Goal: Transaction & Acquisition: Book appointment/travel/reservation

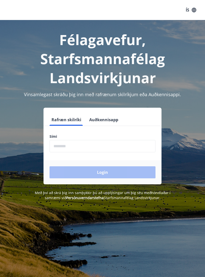
click at [76, 145] on input "phone" at bounding box center [103, 146] width 106 height 12
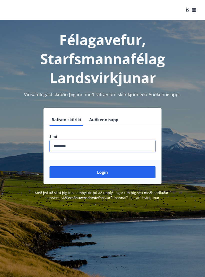
type input "********"
click at [111, 173] on button "Login" at bounding box center [103, 172] width 106 height 12
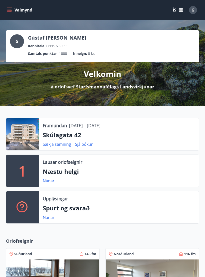
click at [59, 131] on p "Skúlagata 42" at bounding box center [119, 135] width 152 height 9
click at [50, 137] on p "Skúlagata 42" at bounding box center [119, 135] width 152 height 9
click at [22, 133] on div at bounding box center [22, 134] width 33 height 32
click at [14, 9] on button "Valmynd" at bounding box center [20, 10] width 28 height 9
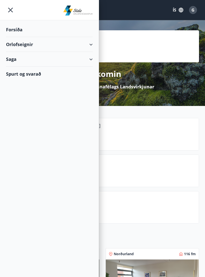
click at [21, 40] on div "Orlofseignir" at bounding box center [49, 44] width 87 height 15
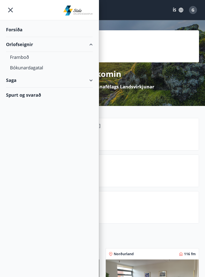
click at [22, 58] on div "Framboð" at bounding box center [49, 57] width 79 height 11
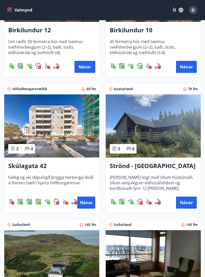
click at [30, 160] on div "Skúlagata 42 Falleg og vel skipulögð þriggja herbergja íbúð á fimmtu hæð í hjar…" at bounding box center [51, 185] width 95 height 55
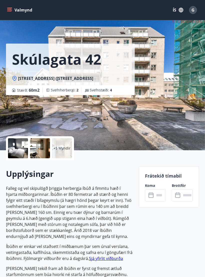
click at [155, 196] on input "text" at bounding box center [161, 195] width 12 height 12
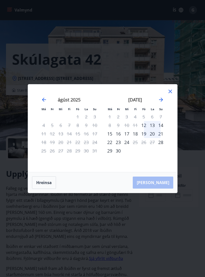
click at [161, 103] on icon "Move forward to switch to the next month." at bounding box center [161, 100] width 6 height 6
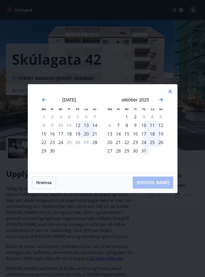
click at [170, 94] on icon at bounding box center [171, 91] width 6 height 6
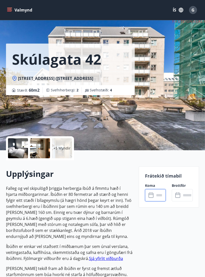
click at [195, 9] on div "G" at bounding box center [193, 10] width 8 height 8
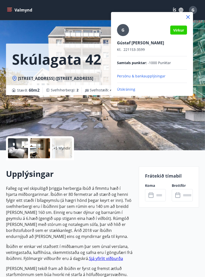
click at [128, 87] on p "Útskráning" at bounding box center [152, 89] width 70 height 5
